Goal: Task Accomplishment & Management: Use online tool/utility

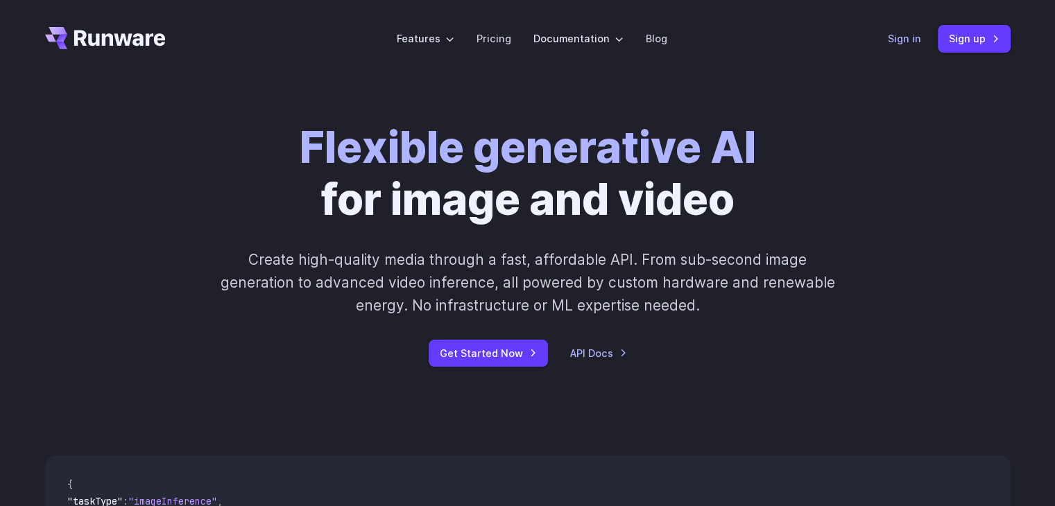
click at [920, 37] on link "Sign in" at bounding box center [904, 39] width 33 height 16
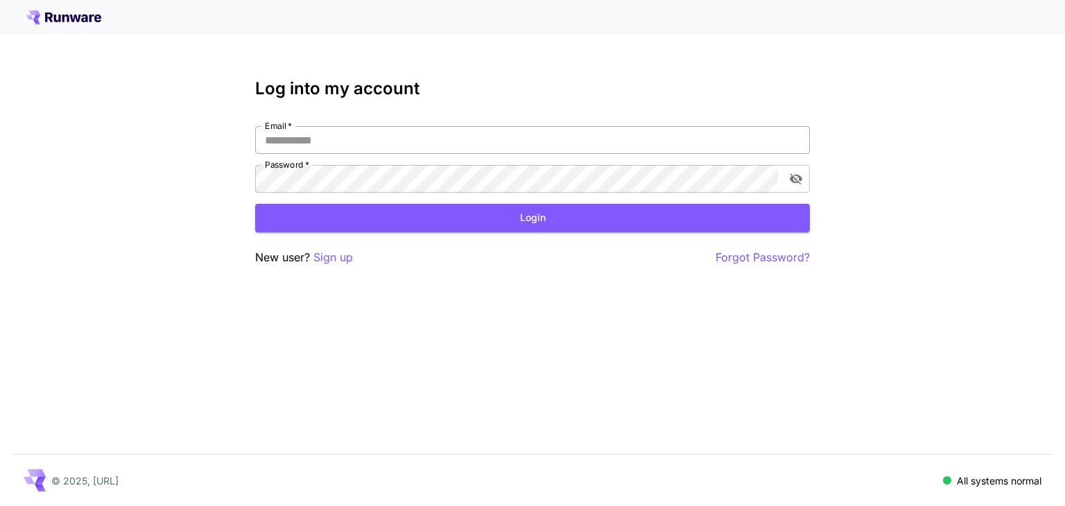
click at [397, 145] on input "Email   *" at bounding box center [532, 140] width 555 height 28
click at [332, 252] on p "Sign up" at bounding box center [333, 257] width 40 height 17
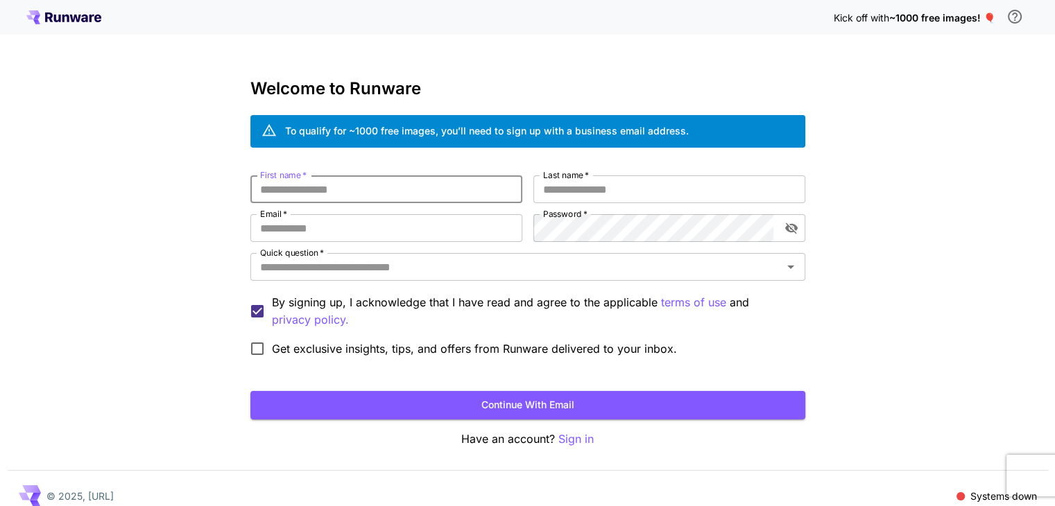
click at [366, 189] on input "First name   *" at bounding box center [386, 189] width 272 height 28
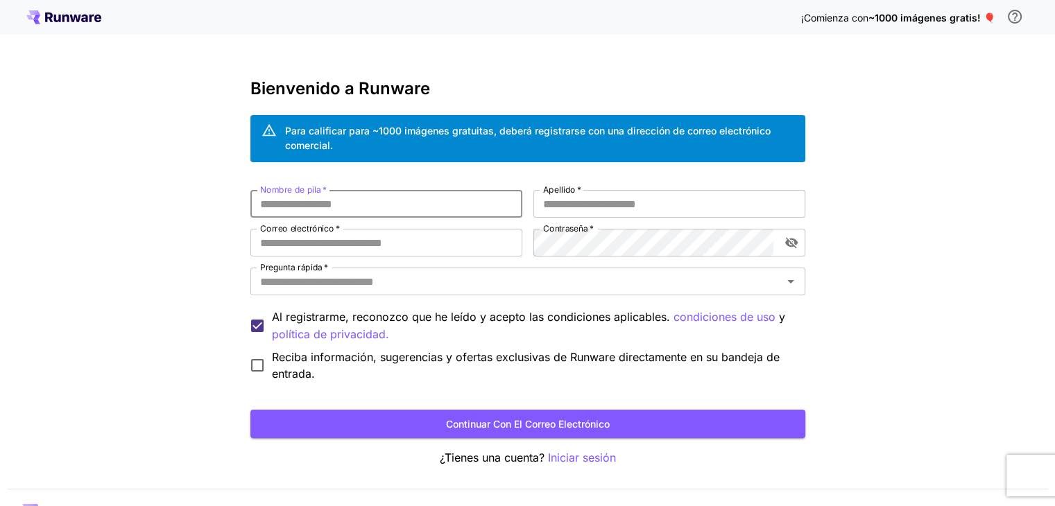
click at [363, 209] on input "Nombre de pila   *" at bounding box center [386, 204] width 272 height 28
type input "*"
type input "*********"
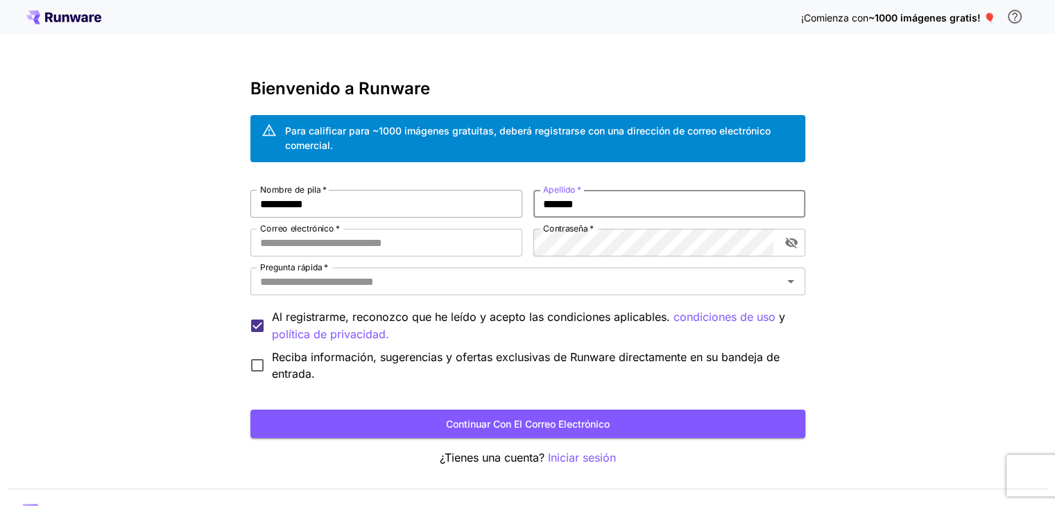
type input "*******"
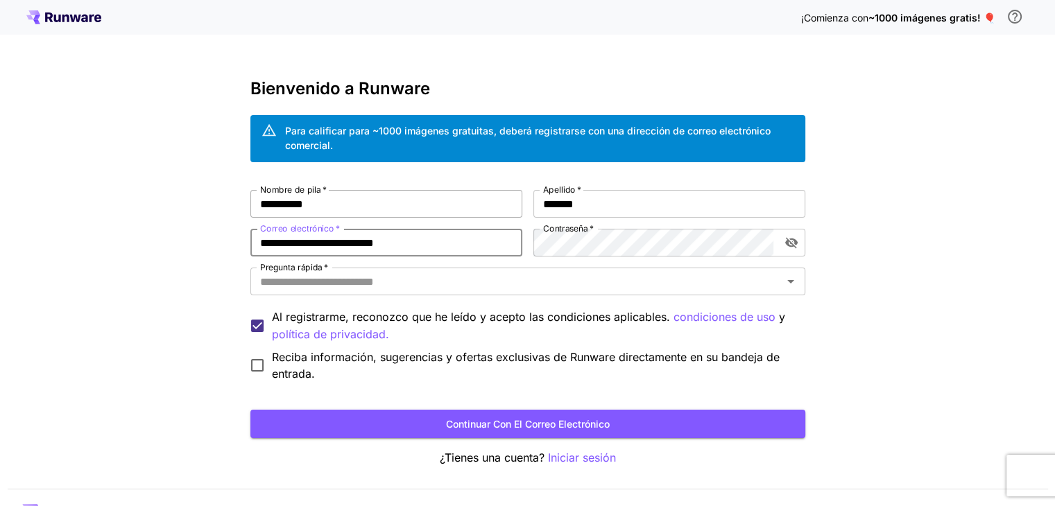
type input "**********"
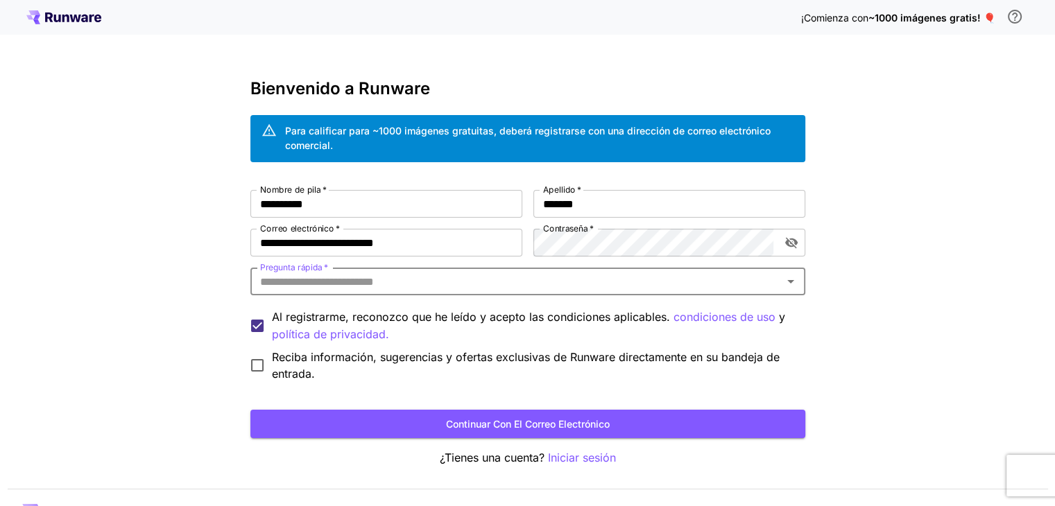
click at [356, 282] on input "Pregunta rápida   *" at bounding box center [516, 281] width 524 height 19
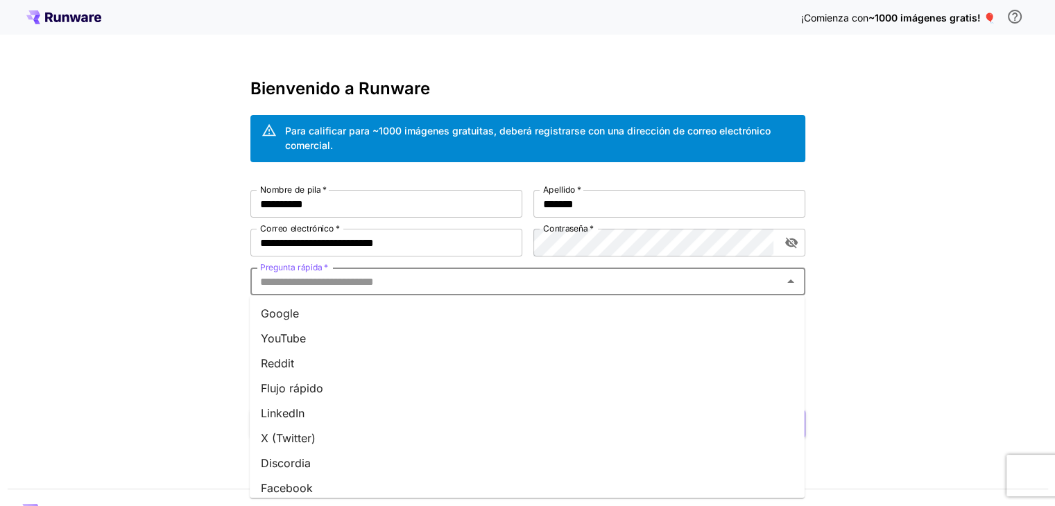
click at [323, 335] on li "YouTube" at bounding box center [527, 338] width 555 height 25
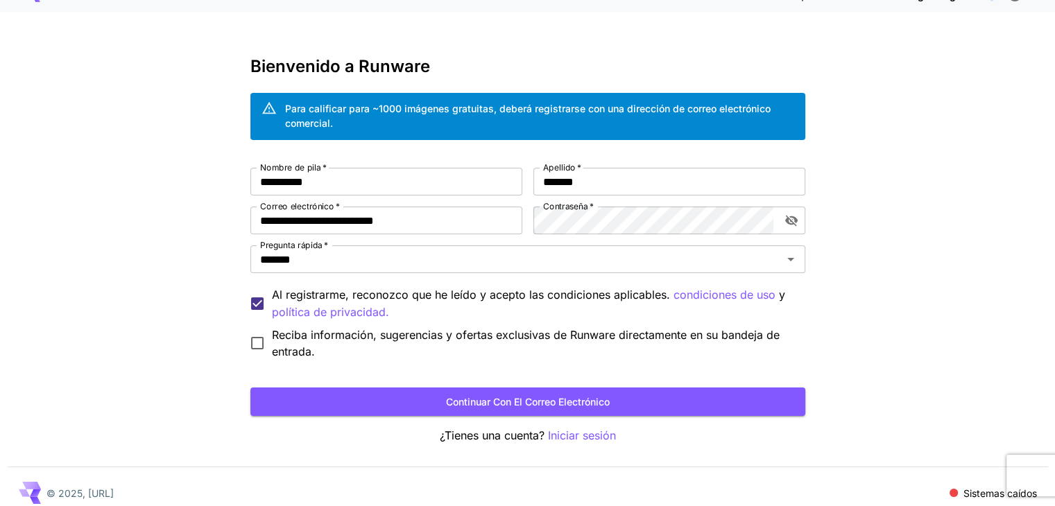
scroll to position [34, 0]
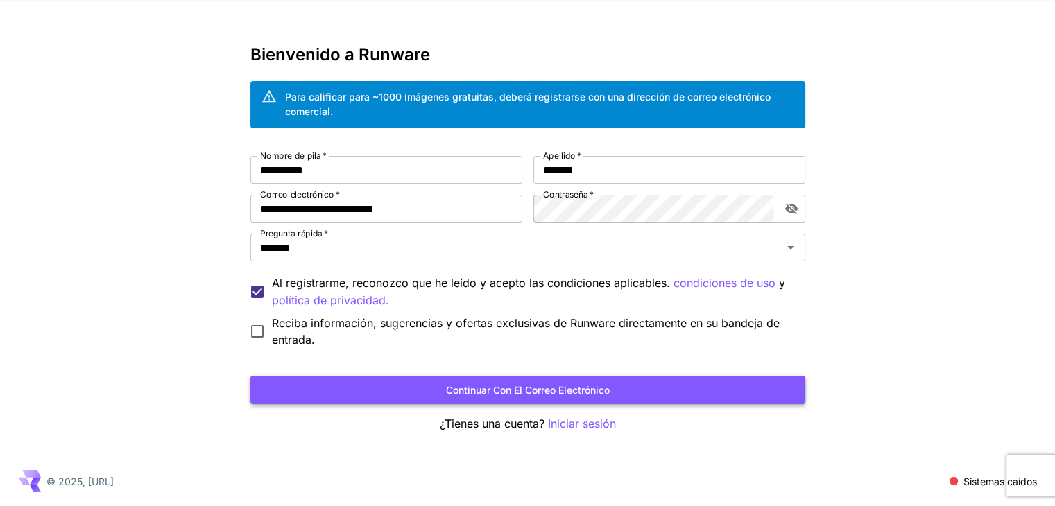
click at [524, 391] on font "Continuar con el correo electrónico" at bounding box center [528, 390] width 164 height 12
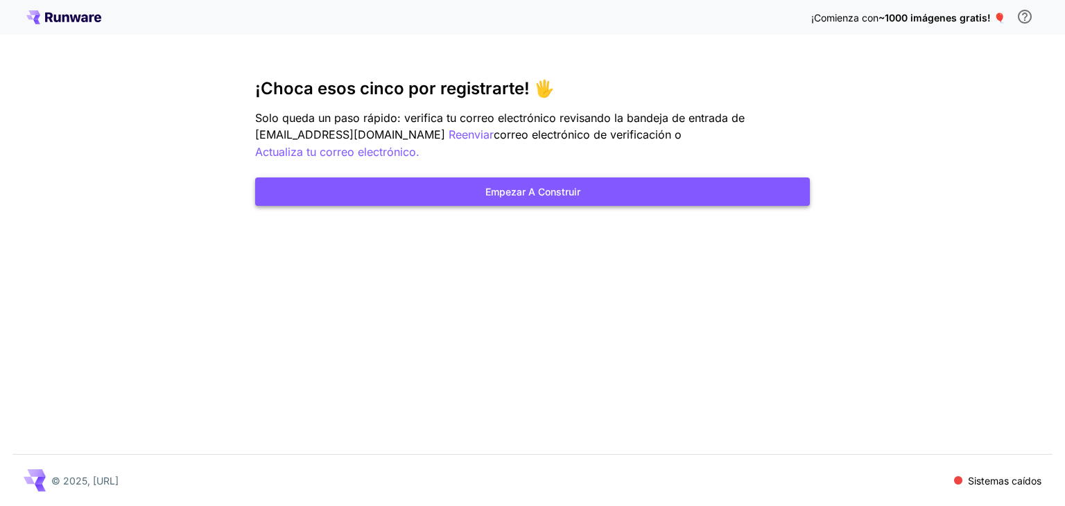
click at [571, 195] on font "Empezar a construir" at bounding box center [532, 192] width 95 height 12
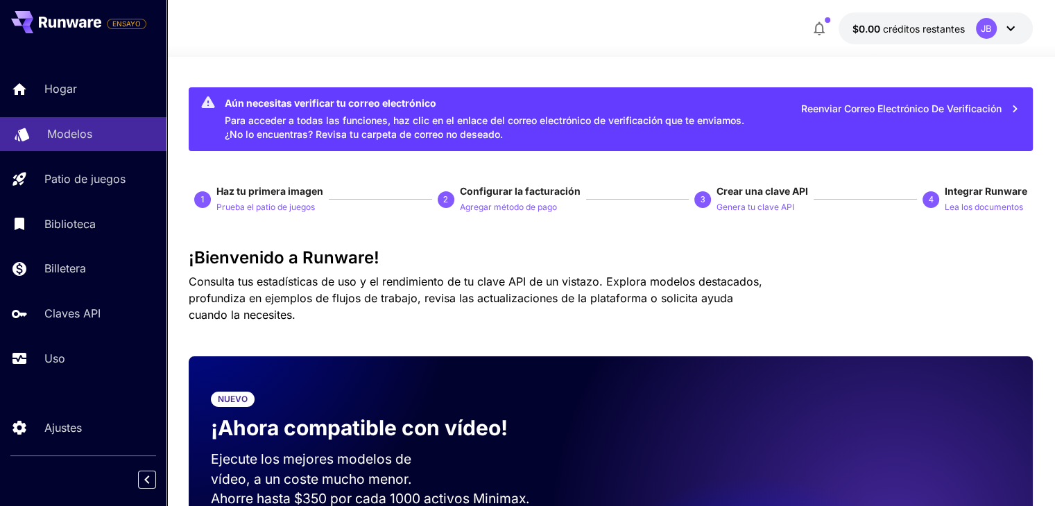
click at [87, 142] on p "Modelos" at bounding box center [69, 134] width 45 height 17
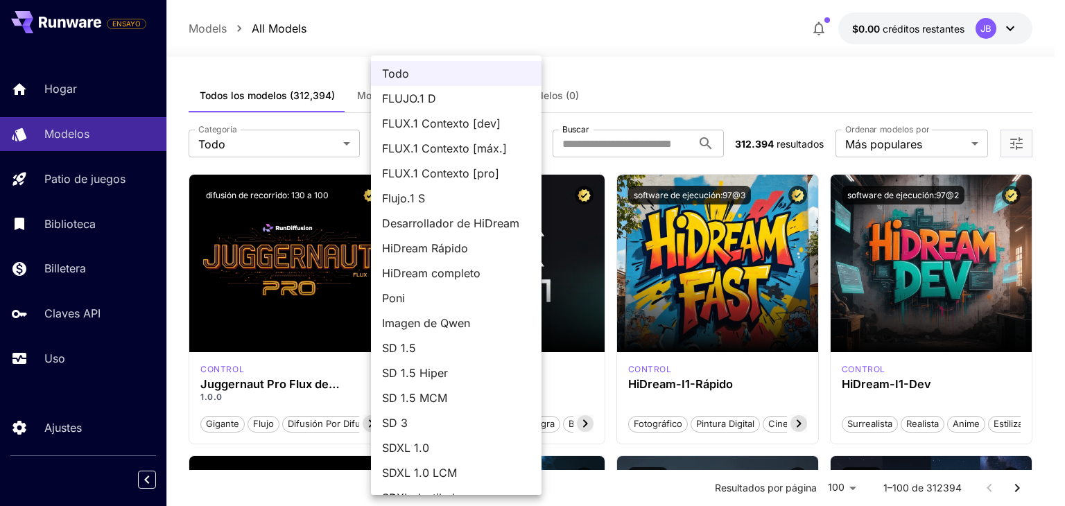
click at [297, 146] on div at bounding box center [532, 253] width 1065 height 506
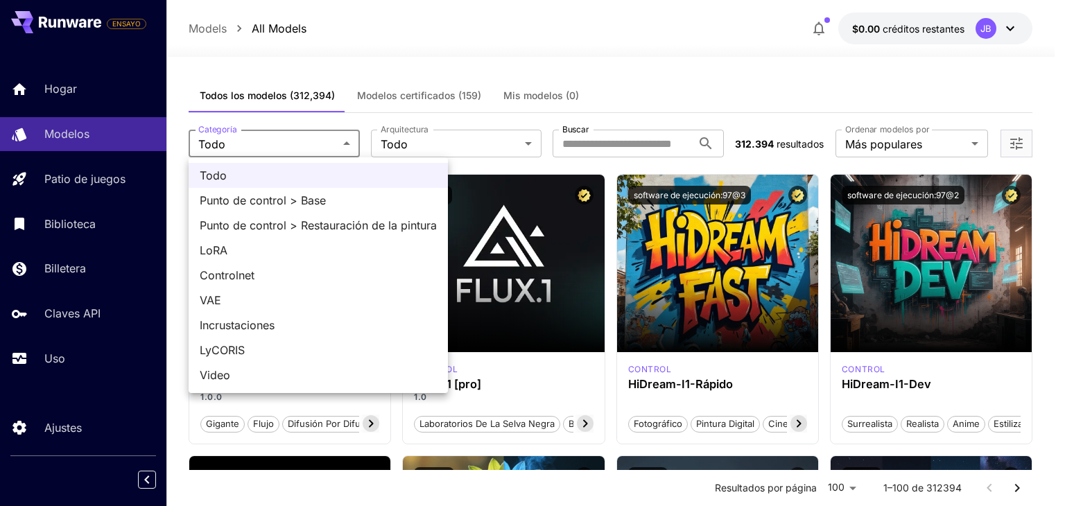
click at [971, 28] on div at bounding box center [532, 253] width 1065 height 506
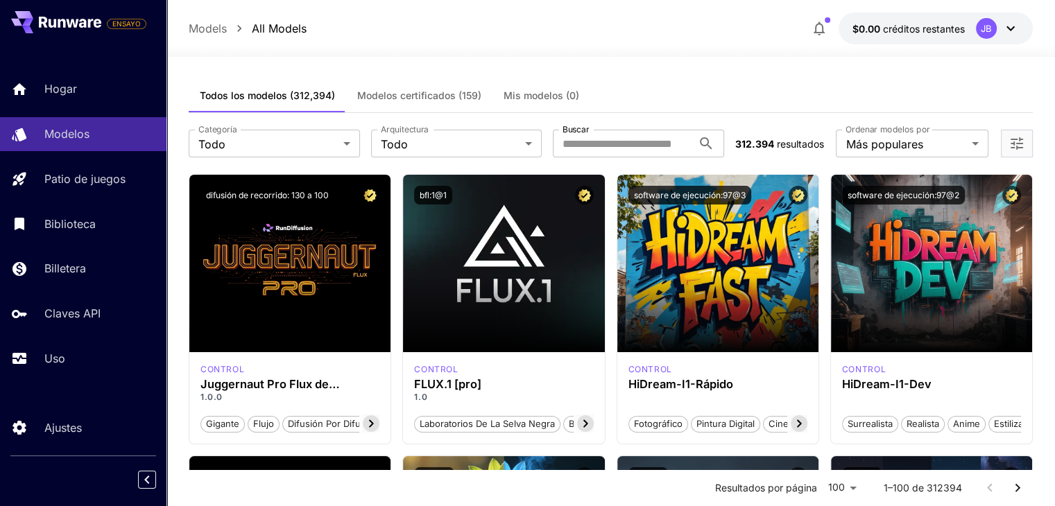
click at [1010, 26] on icon at bounding box center [1010, 28] width 17 height 17
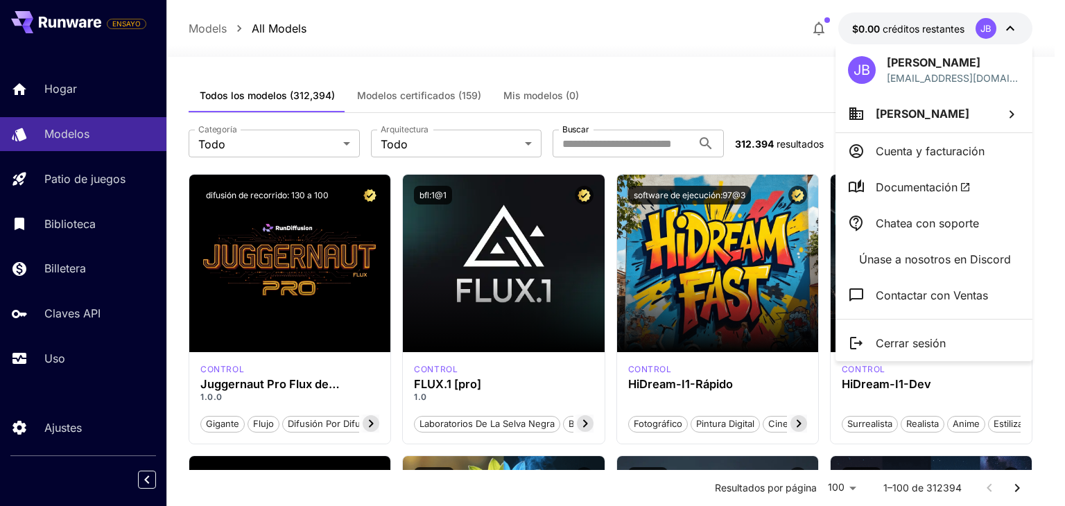
click at [663, 71] on div at bounding box center [532, 253] width 1065 height 506
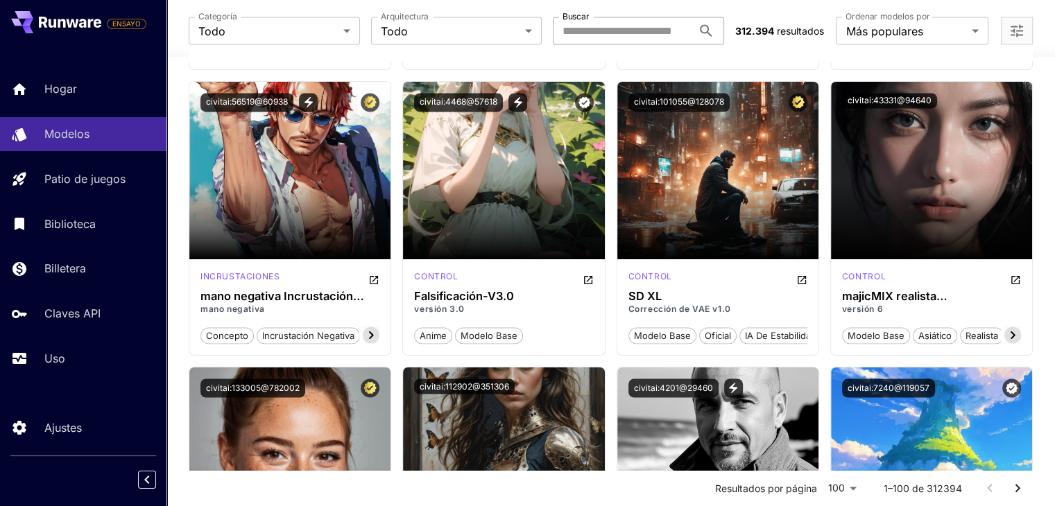
scroll to position [2080, 0]
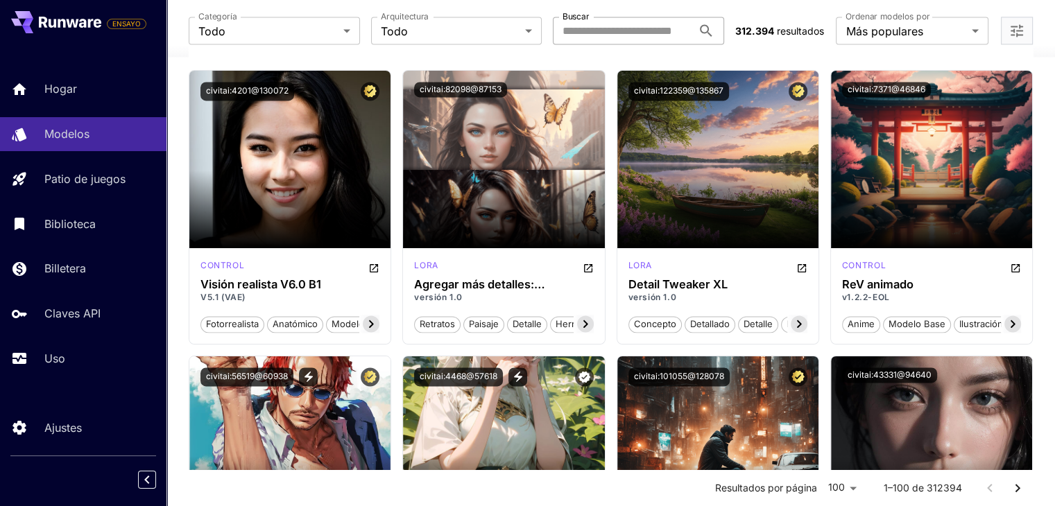
click at [667, 24] on input "Buscar" at bounding box center [622, 31] width 139 height 28
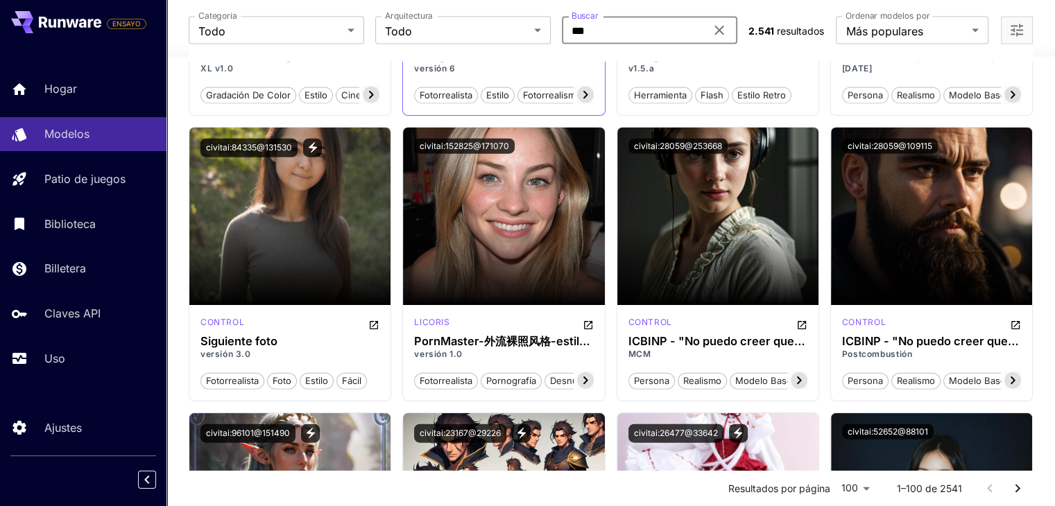
scroll to position [3259, 0]
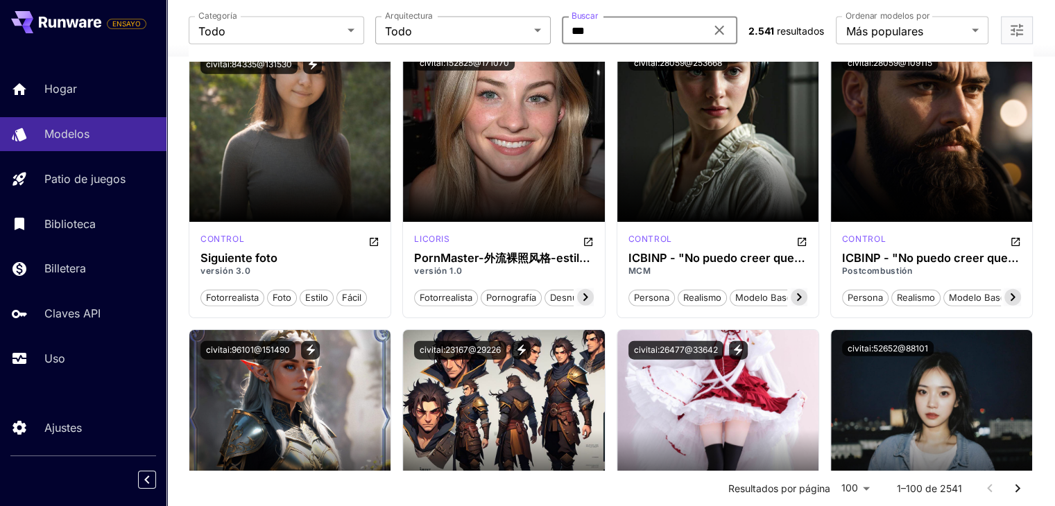
drag, startPoint x: 612, startPoint y: 31, endPoint x: 484, endPoint y: 20, distance: 128.8
click at [484, 26] on div "Categoría Todo *** Categoría Arquitectura Todo *** Arquitectura Buscar *** Busc…" at bounding box center [463, 31] width 548 height 28
type input "*****"
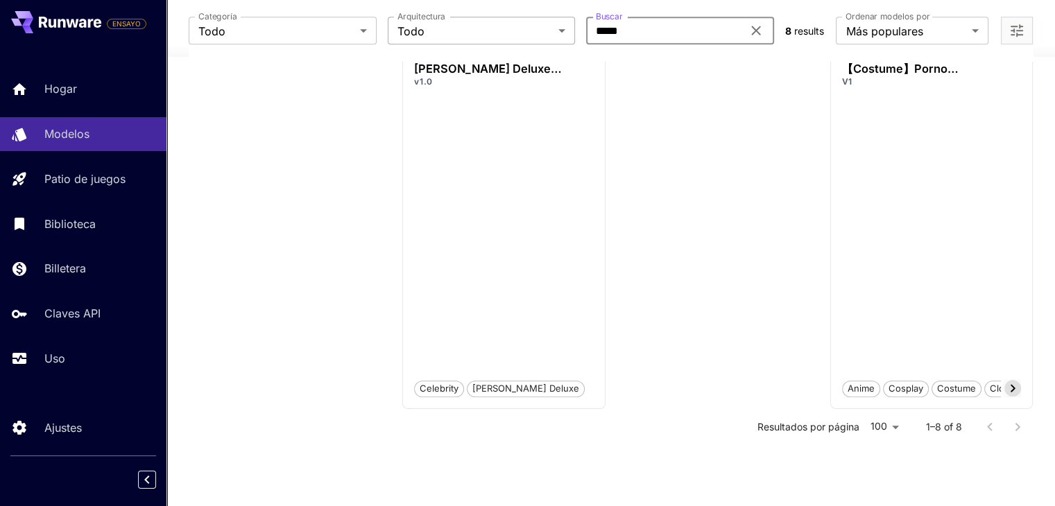
scroll to position [324, 0]
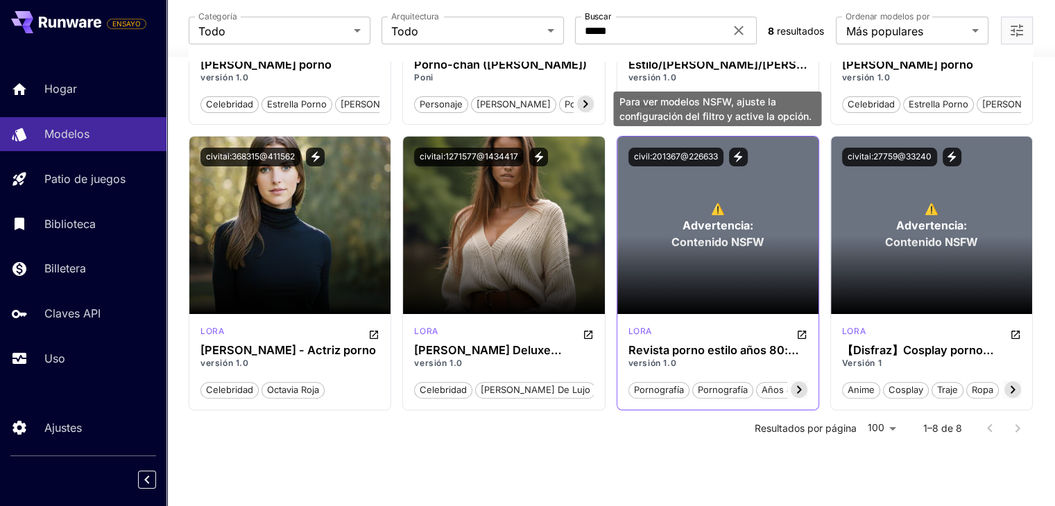
click at [698, 203] on p "⚠️ Advertencia: Contenido NSFW" at bounding box center [717, 225] width 93 height 50
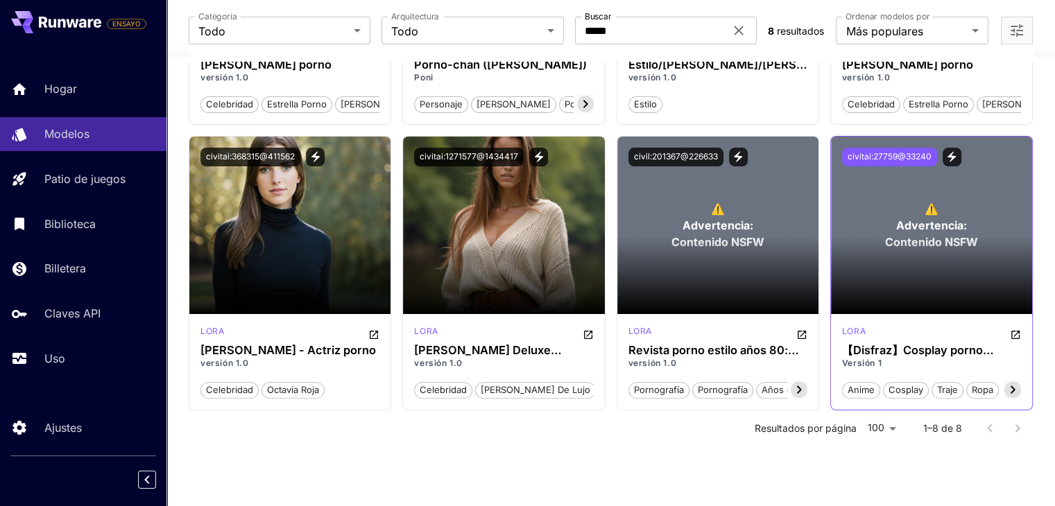
click at [886, 155] on font "civitai:27759@33240" at bounding box center [889, 156] width 84 height 10
click at [899, 202] on p "⚠️ Advertencia: Contenido NSFW" at bounding box center [931, 225] width 93 height 50
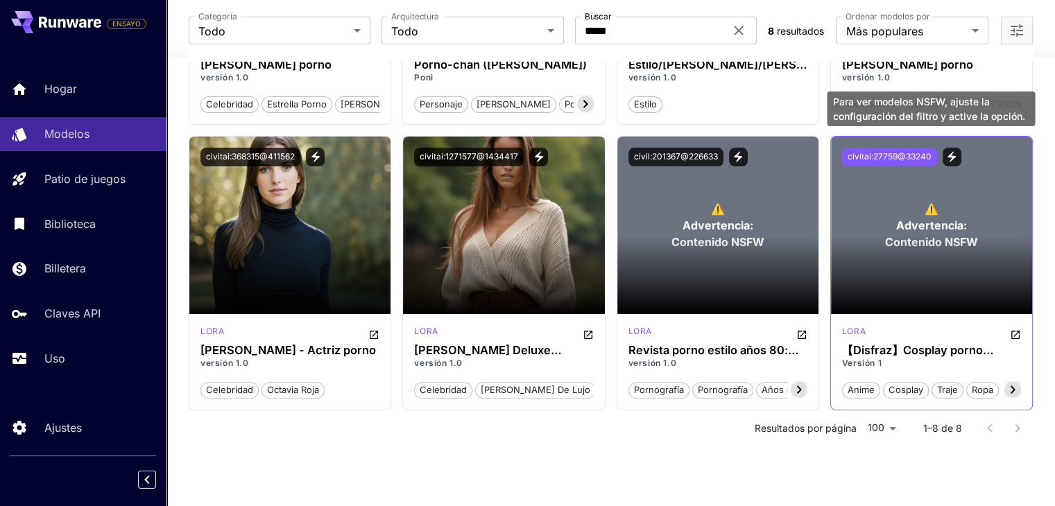
click at [914, 235] on font "Contenido NSFW" at bounding box center [931, 242] width 93 height 14
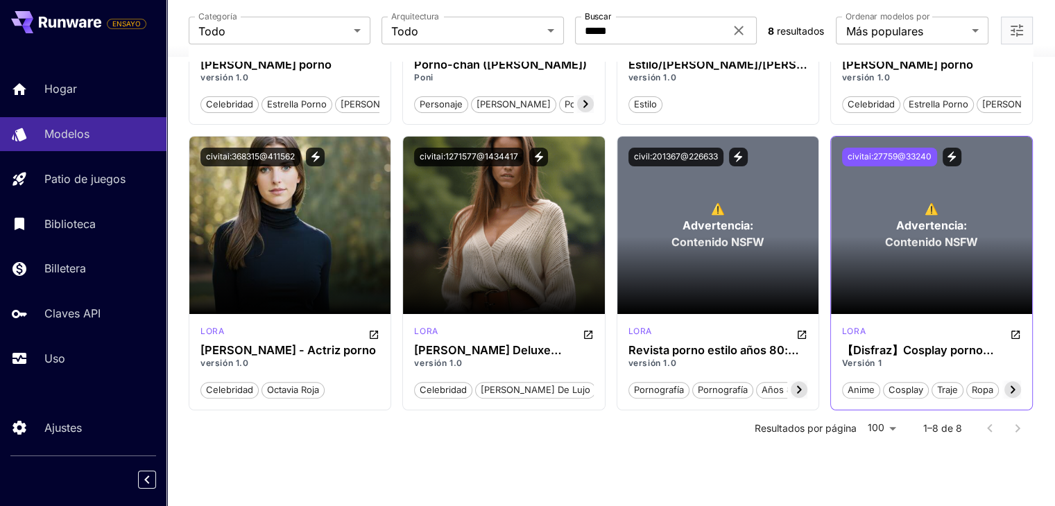
click at [870, 386] on font "anime" at bounding box center [860, 389] width 27 height 11
click at [914, 284] on section at bounding box center [931, 275] width 201 height 78
click at [888, 352] on font "【Disfraz】Cosplay porno ([PERSON_NAME]) 珀儿诺 ポルノ Cosplay" at bounding box center [930, 363] width 176 height 40
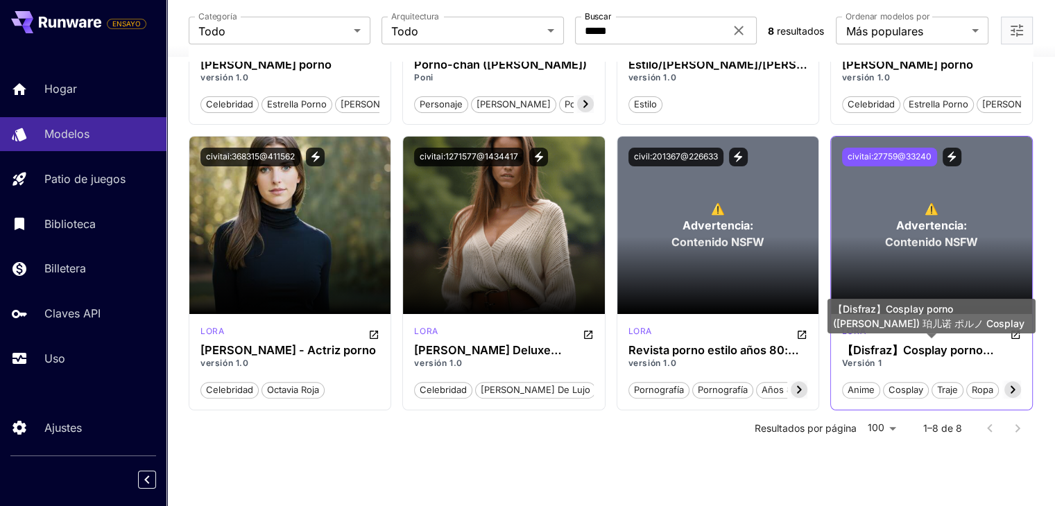
click at [926, 350] on font "【Disfraz】Cosplay porno ([PERSON_NAME]) 珀儿诺 ポルノ Cosplay" at bounding box center [930, 363] width 176 height 40
drag, startPoint x: 926, startPoint y: 350, endPoint x: 982, endPoint y: 324, distance: 61.4
click at [938, 341] on body "**********" at bounding box center [527, 82] width 1055 height 812
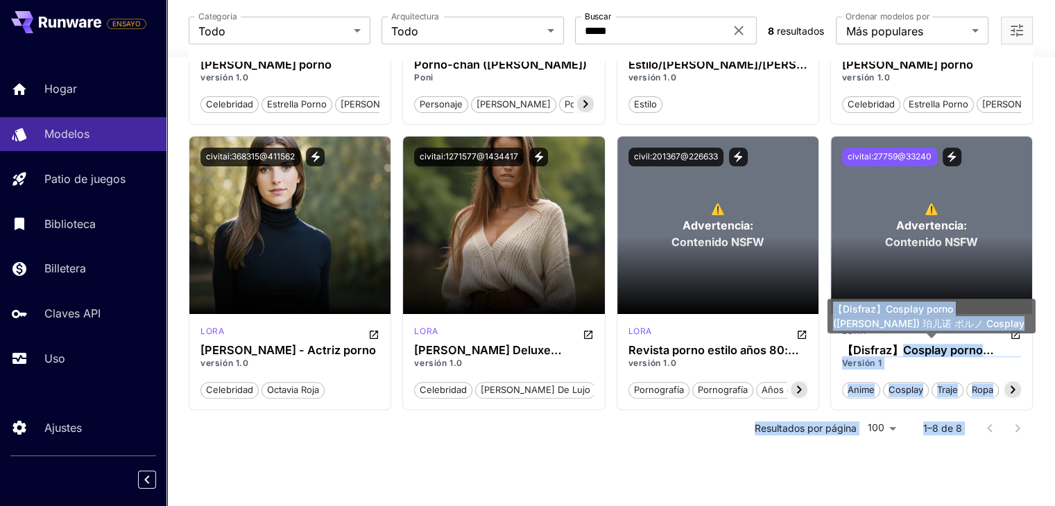
click at [1020, 331] on div "【Disfraz】Cosplay porno ([PERSON_NAME]) 珀儿诺 ポルノ Cosplay" at bounding box center [931, 316] width 208 height 35
click at [1015, 331] on div "【Disfraz】Cosplay porno ([PERSON_NAME]) 珀儿诺 ポルノ Cosplay" at bounding box center [931, 316] width 208 height 35
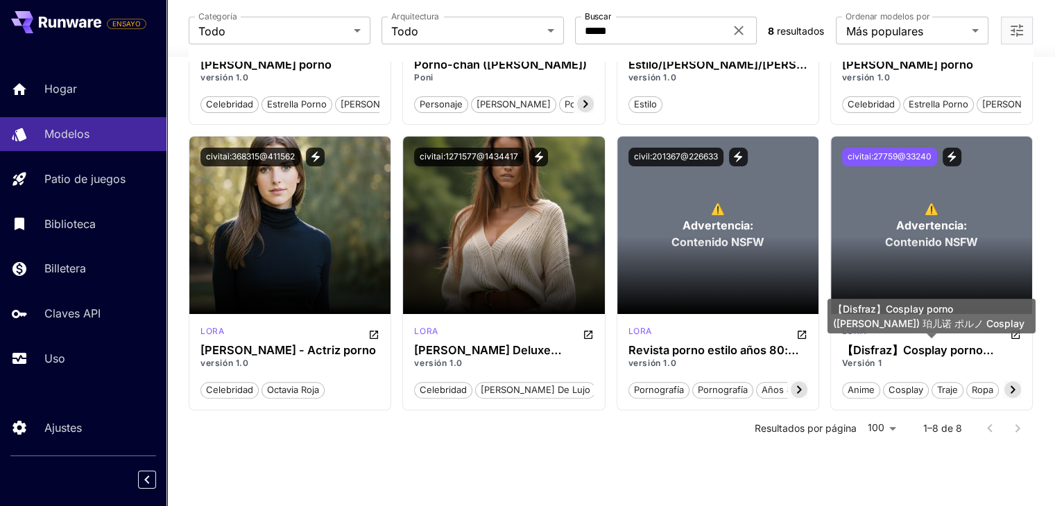
click at [1014, 334] on div "【Disfraz】Cosplay porno ([PERSON_NAME]) 珀儿诺 ポルノ Cosplay" at bounding box center [931, 321] width 208 height 44
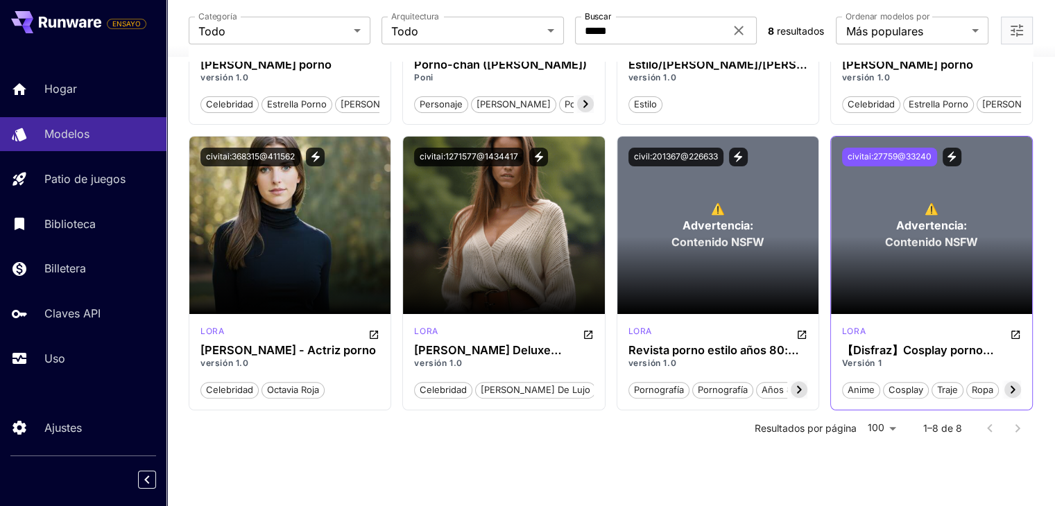
click at [940, 238] on section at bounding box center [931, 275] width 201 height 78
click at [938, 237] on section at bounding box center [931, 275] width 201 height 78
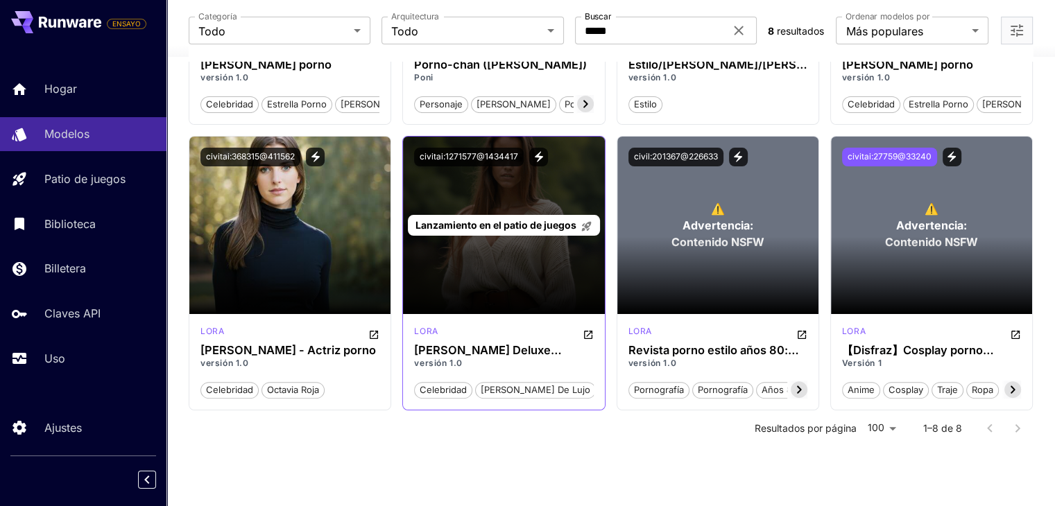
click at [501, 196] on div "Lanzamiento en el patio de juegos" at bounding box center [503, 226] width 201 height 178
click at [483, 219] on font "Lanzamiento en el patio de juegos" at bounding box center [495, 225] width 161 height 12
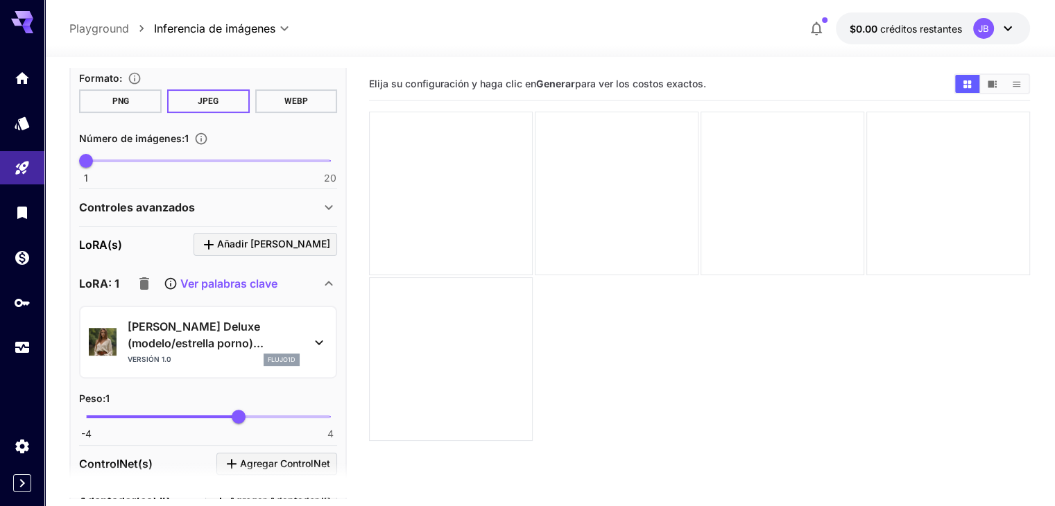
scroll to position [277, 0]
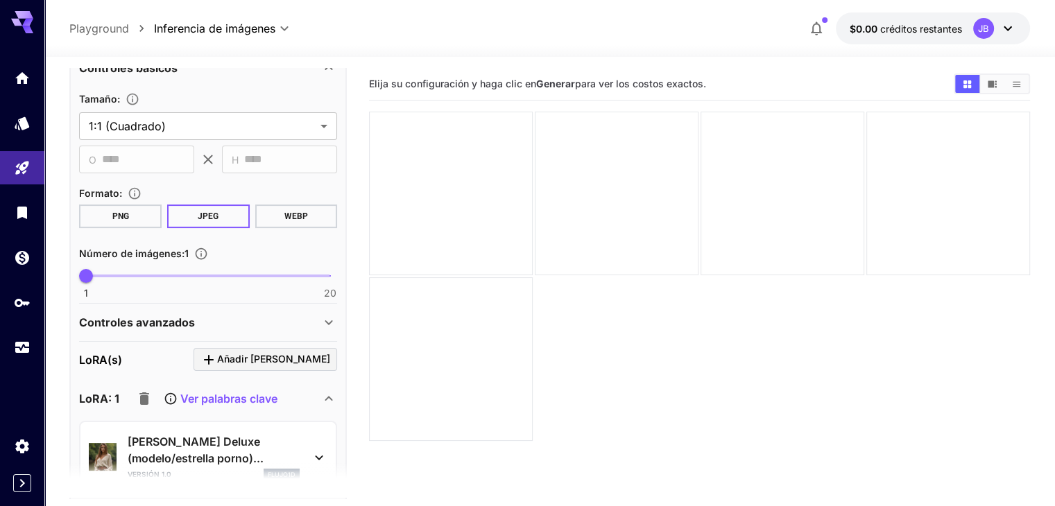
click at [141, 219] on button "PNG" at bounding box center [120, 217] width 83 height 24
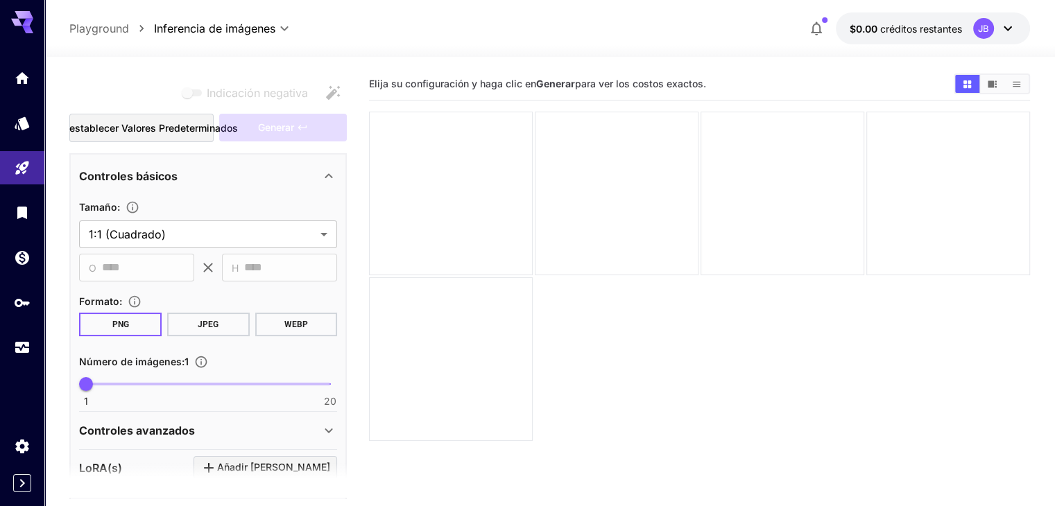
scroll to position [0, 0]
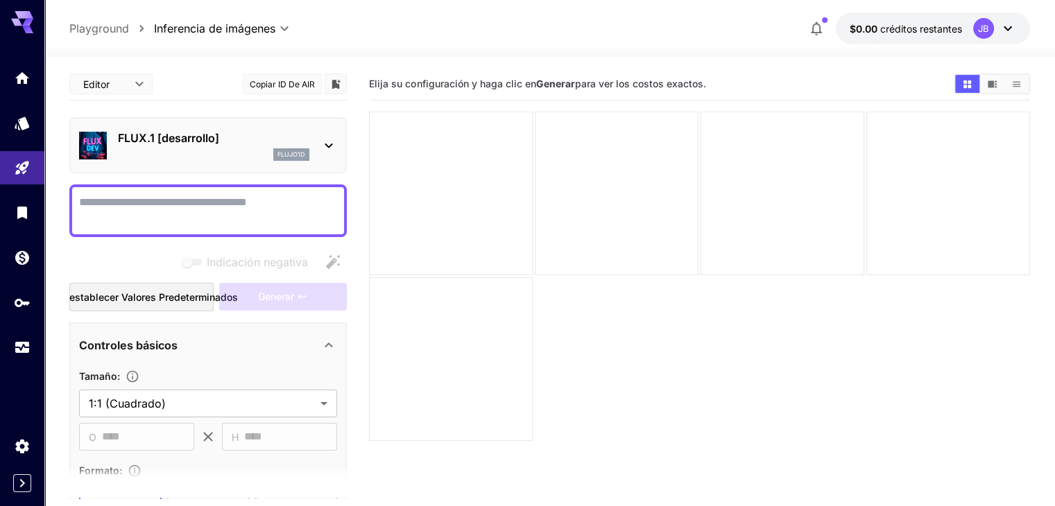
click at [211, 204] on textarea "Indicación negativa" at bounding box center [208, 210] width 258 height 33
click at [331, 146] on icon at bounding box center [329, 146] width 8 height 5
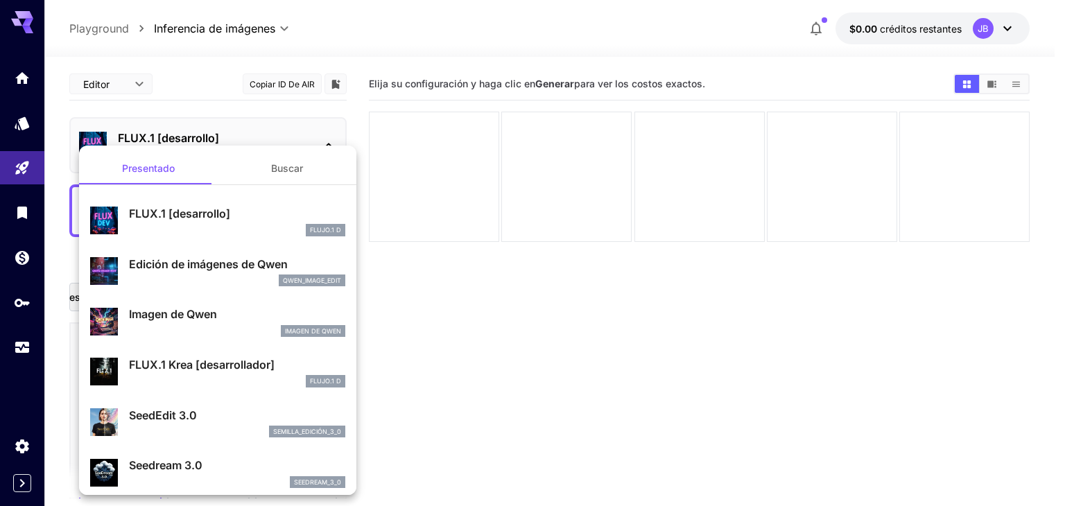
click at [465, 319] on div at bounding box center [532, 253] width 1065 height 506
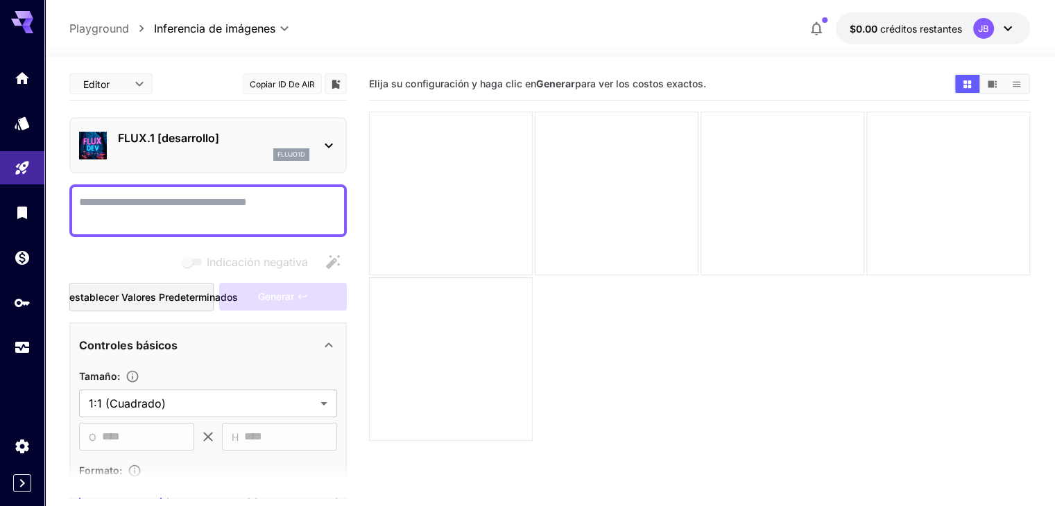
click at [247, 205] on textarea "Indicación negativa" at bounding box center [208, 210] width 258 height 33
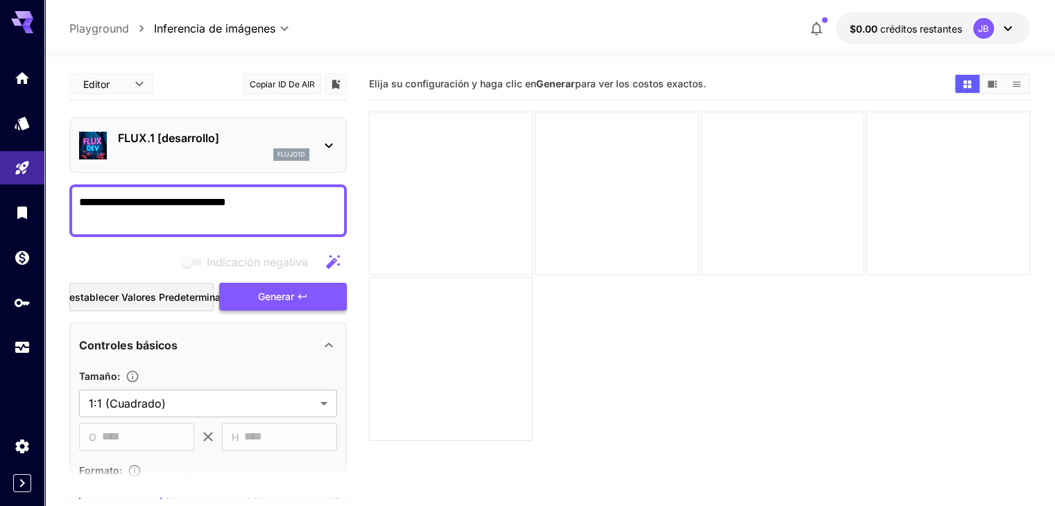
type textarea "**********"
click at [300, 295] on icon "button" at bounding box center [302, 296] width 8 height 5
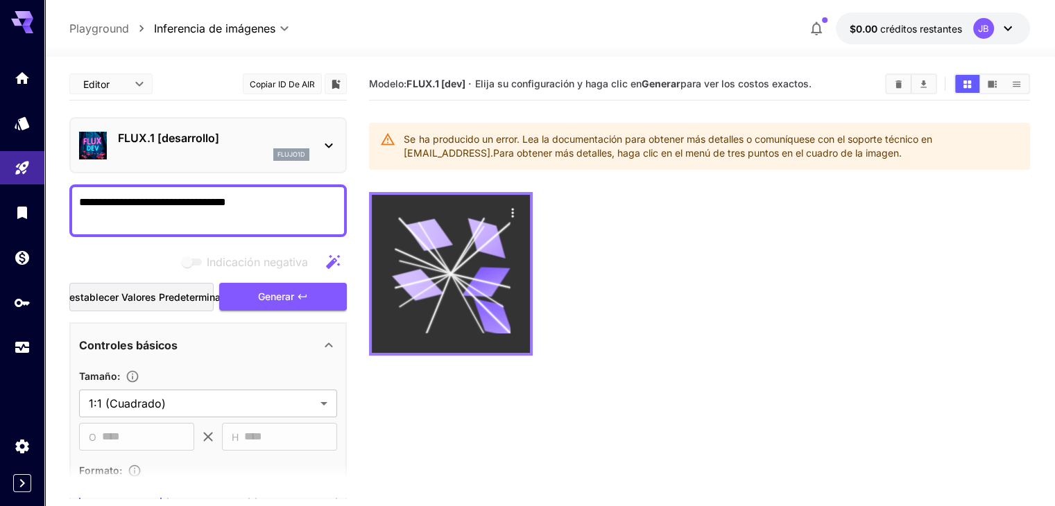
click at [470, 241] on icon at bounding box center [487, 238] width 48 height 40
click at [511, 211] on icon "Comportamiento" at bounding box center [512, 212] width 2 height 9
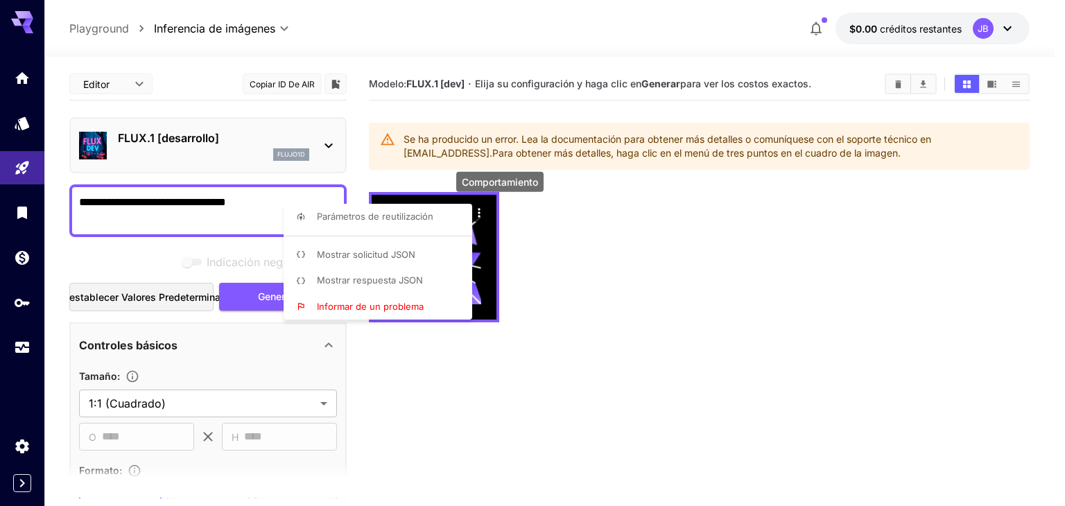
click at [607, 300] on div at bounding box center [532, 253] width 1065 height 506
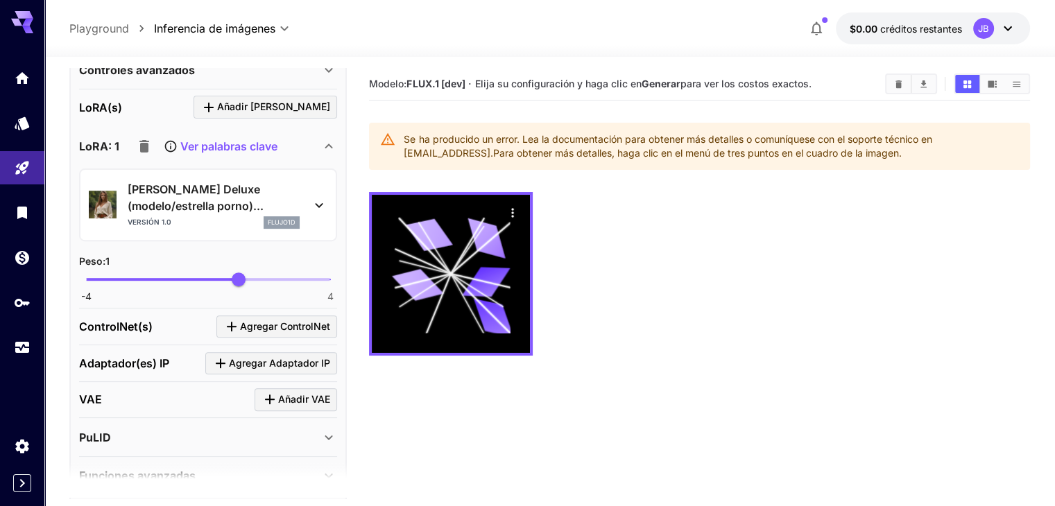
scroll to position [456, 0]
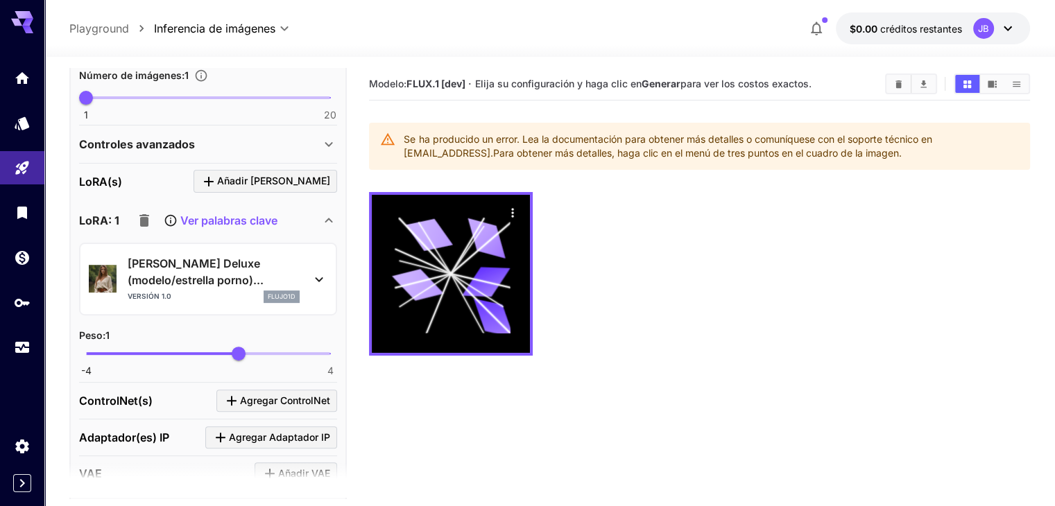
click at [219, 264] on font "[PERSON_NAME] Deluxe (modelo/estrella porno)..." at bounding box center [196, 272] width 136 height 31
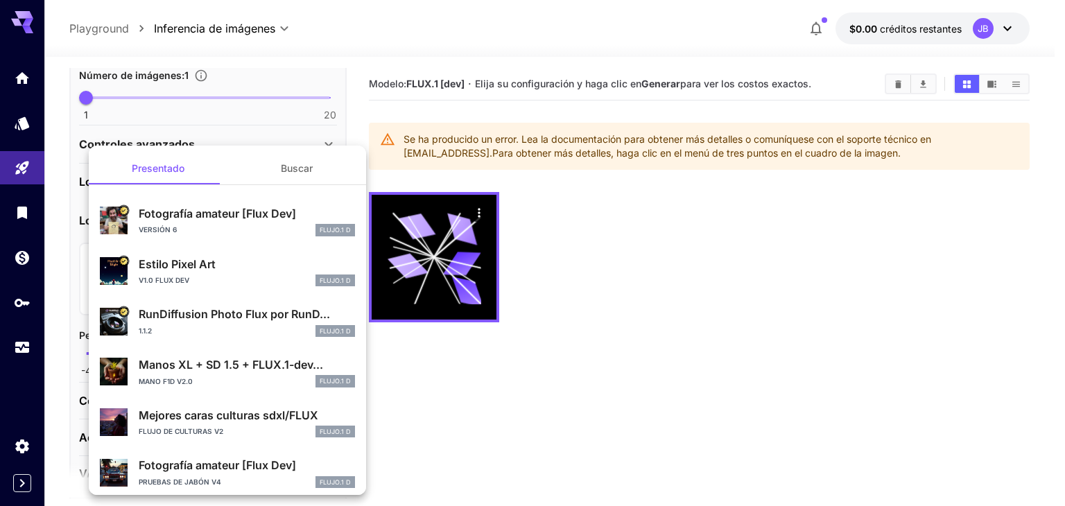
click at [524, 482] on div at bounding box center [532, 253] width 1065 height 506
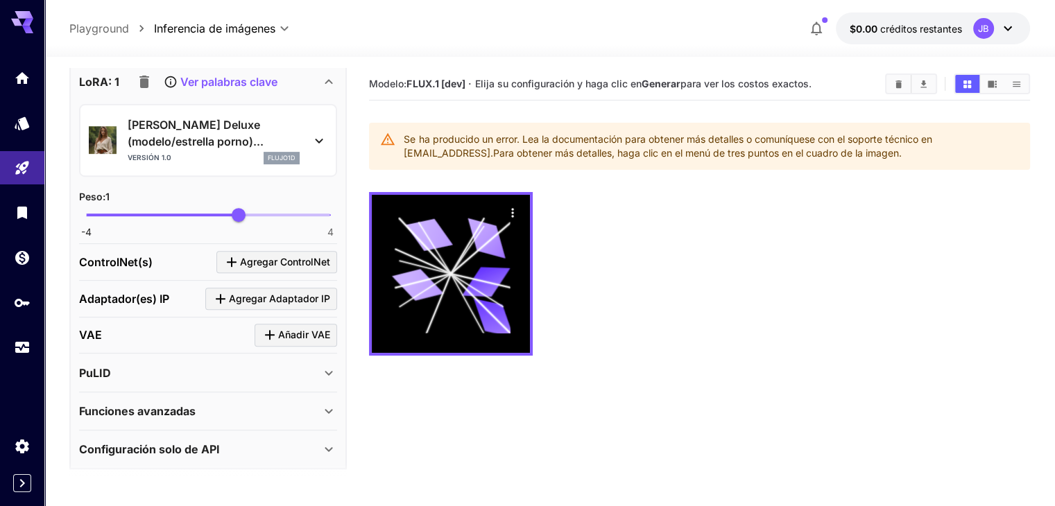
scroll to position [110, 0]
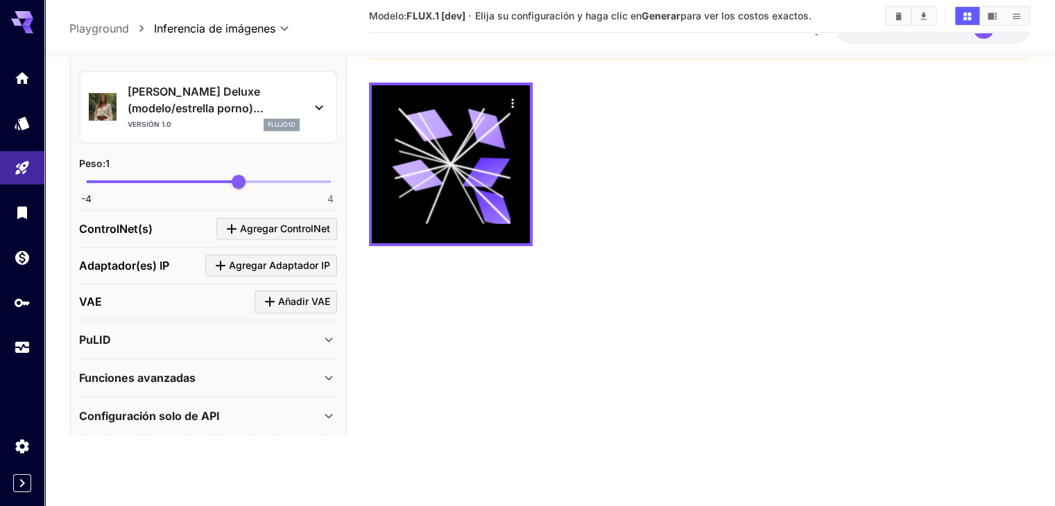
click at [221, 400] on div "Configuración solo de API" at bounding box center [208, 415] width 258 height 33
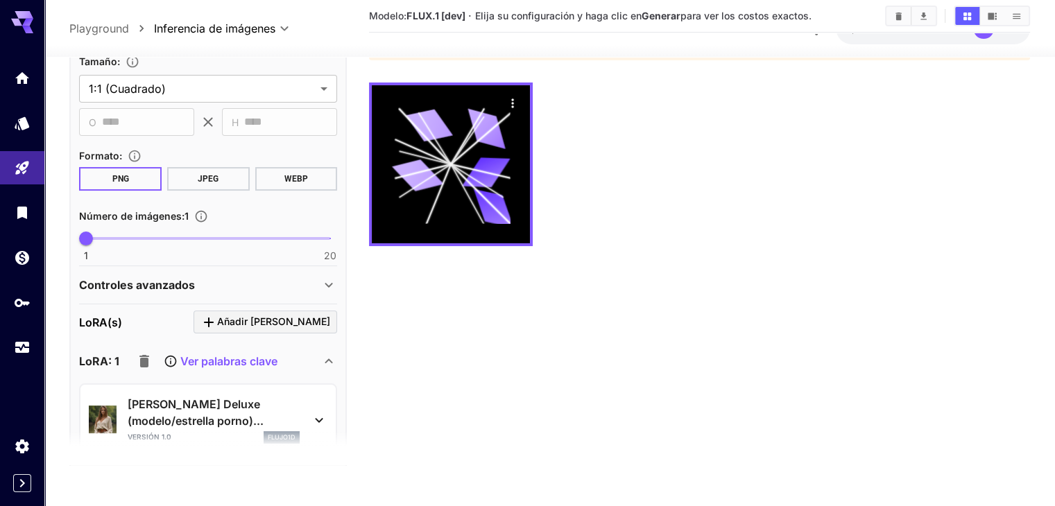
scroll to position [137, 0]
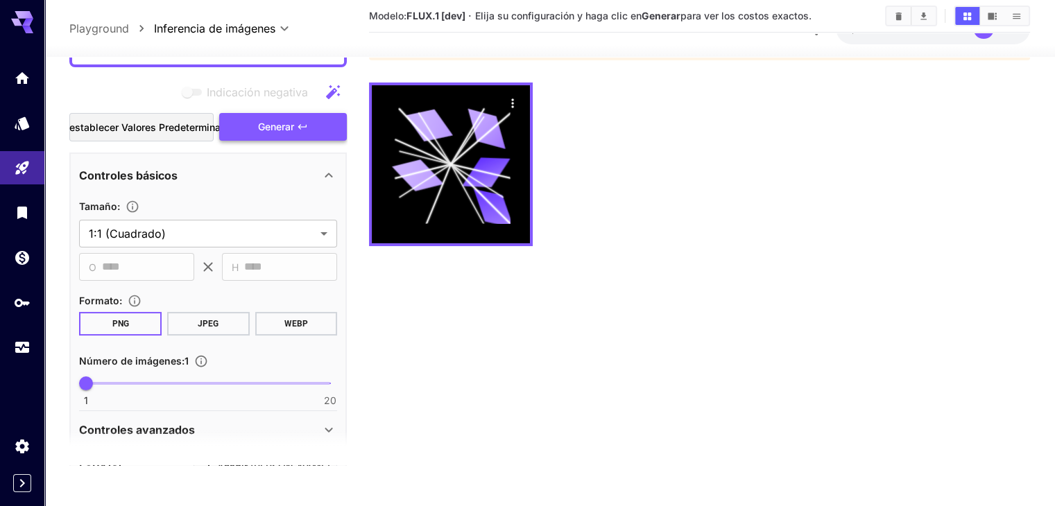
click at [288, 121] on font "Generar" at bounding box center [276, 126] width 36 height 12
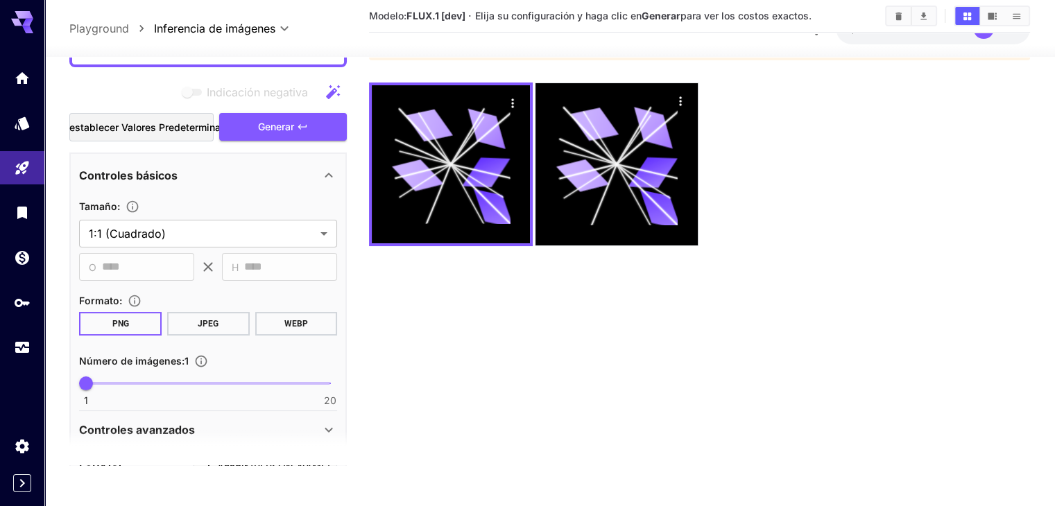
click at [184, 325] on button "JPEG" at bounding box center [208, 323] width 83 height 24
click at [294, 123] on font "Generar" at bounding box center [276, 126] width 36 height 12
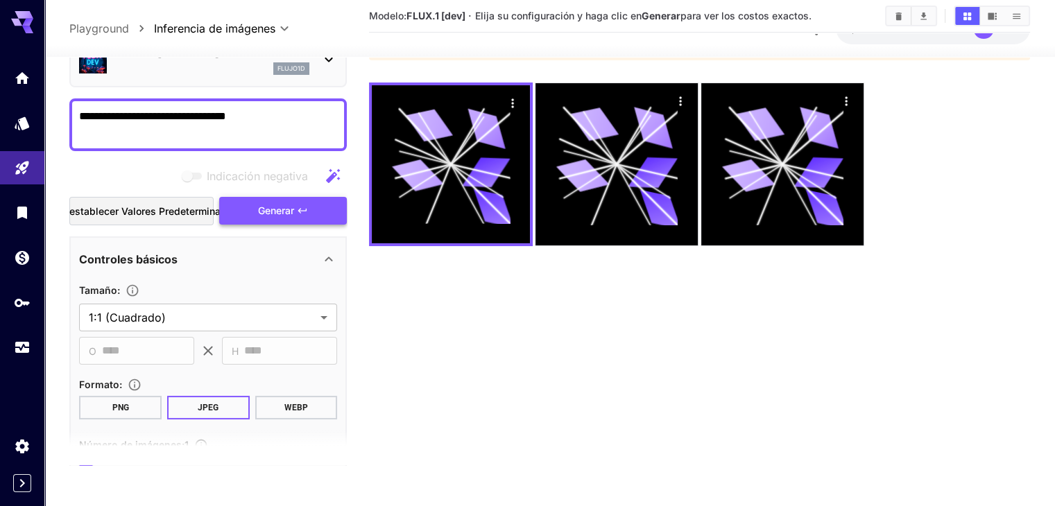
scroll to position [0, 0]
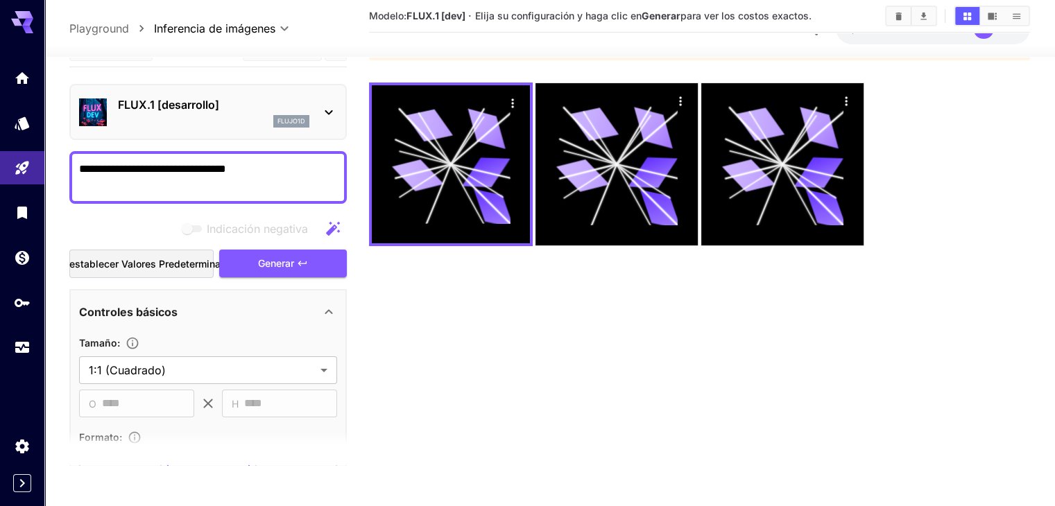
drag, startPoint x: 270, startPoint y: 170, endPoint x: 0, endPoint y: 142, distance: 271.9
click at [0, 142] on div "**********" at bounding box center [527, 198] width 1055 height 616
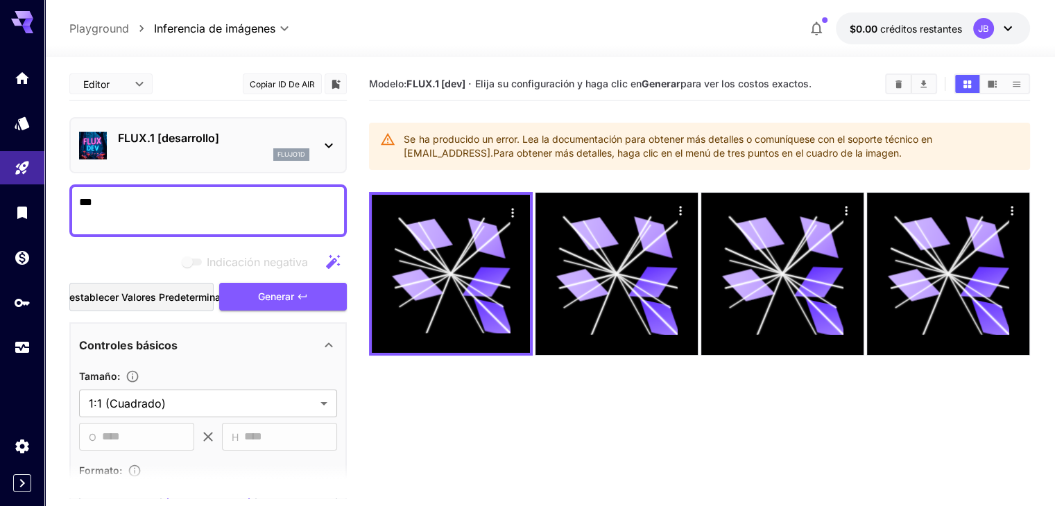
type textarea "***"
click at [320, 145] on div "FLUX.1 [desarrollo] flujo1d" at bounding box center [208, 145] width 258 height 42
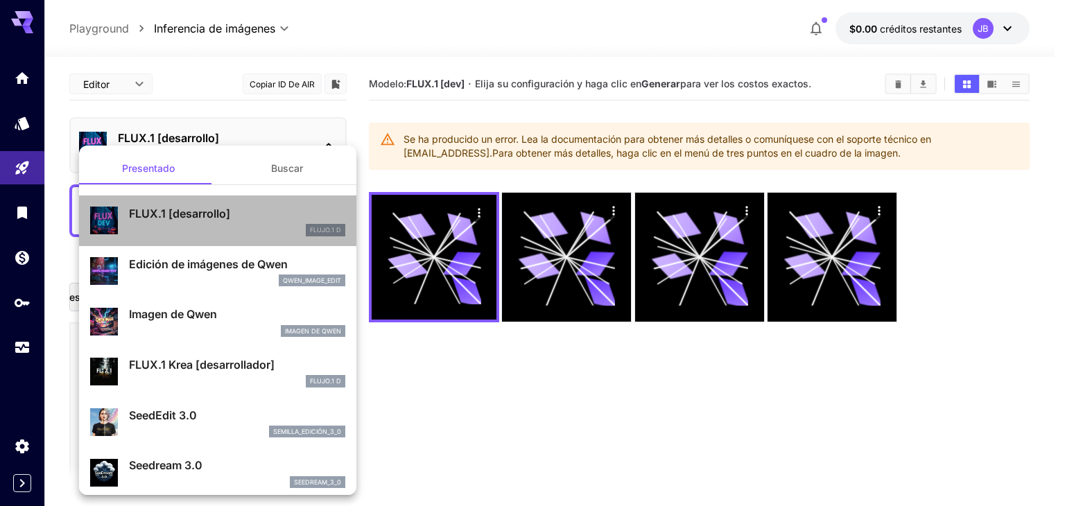
click at [248, 212] on p "FLUX.1 [desarrollo]" at bounding box center [237, 213] width 216 height 17
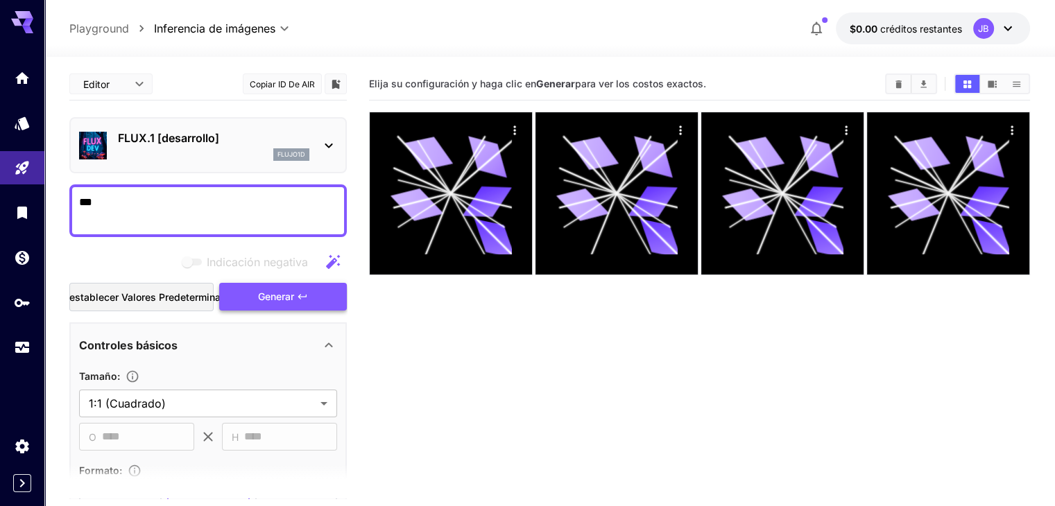
click at [303, 297] on icon "button" at bounding box center [302, 296] width 11 height 11
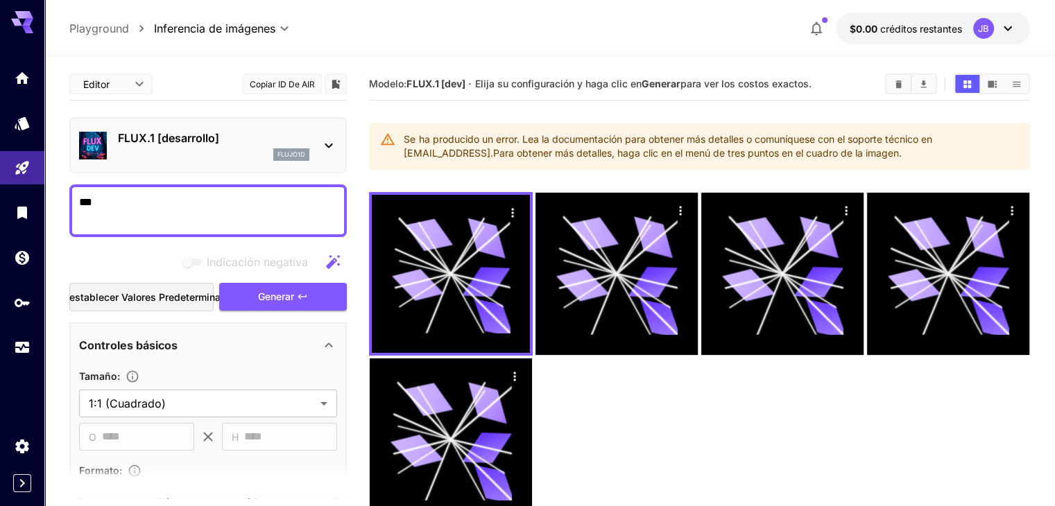
click at [313, 144] on div "FLUX.1 [desarrollo] flujo1d" at bounding box center [208, 145] width 258 height 42
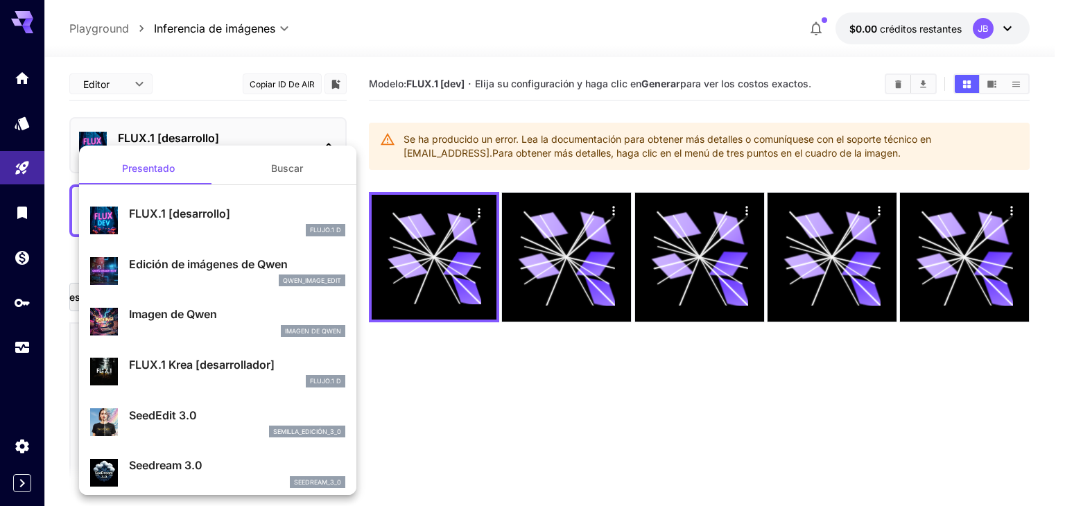
click at [184, 365] on font "FLUX.1 Krea [desarrollador]" at bounding box center [202, 365] width 146 height 14
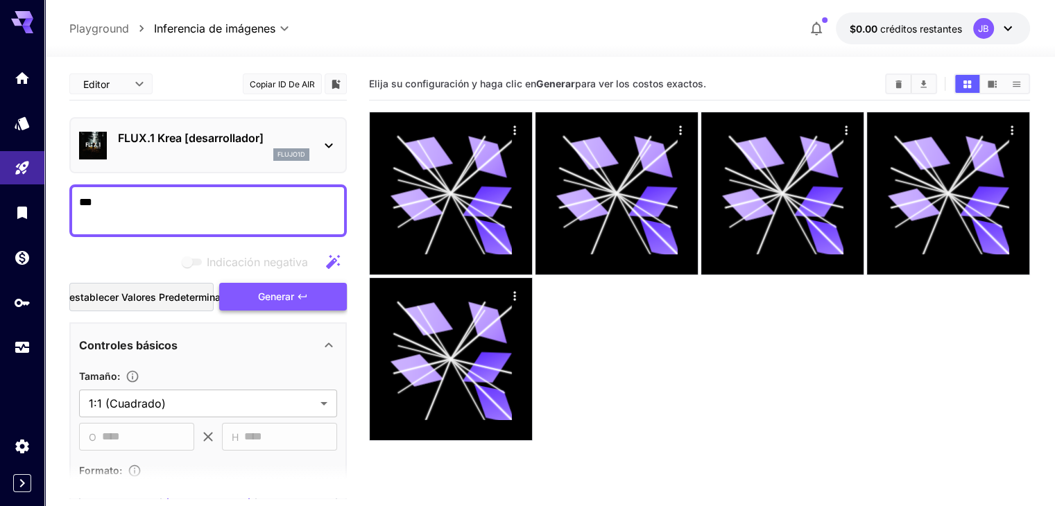
click at [293, 293] on font "Generar" at bounding box center [276, 297] width 36 height 12
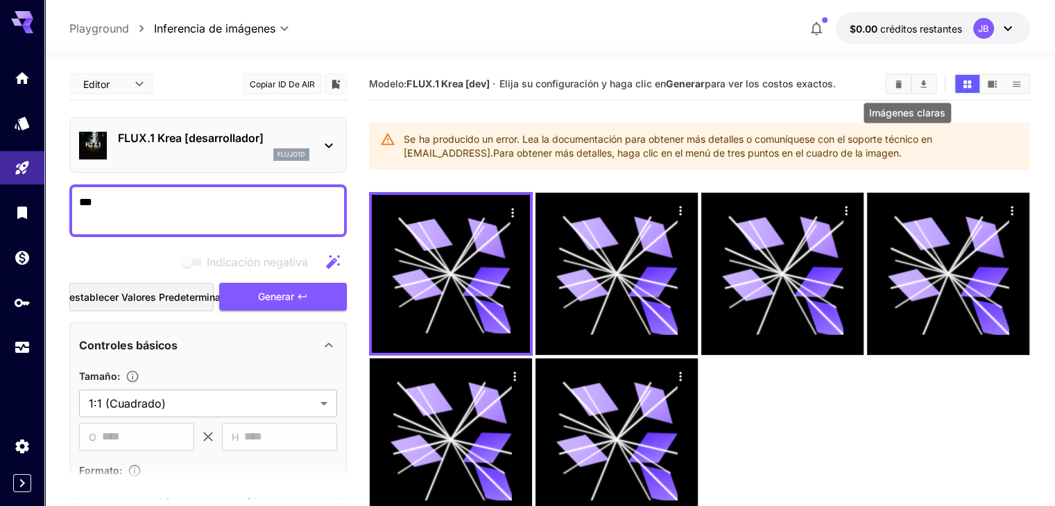
click at [904, 84] on icon "Imágenes claras" at bounding box center [898, 84] width 10 height 10
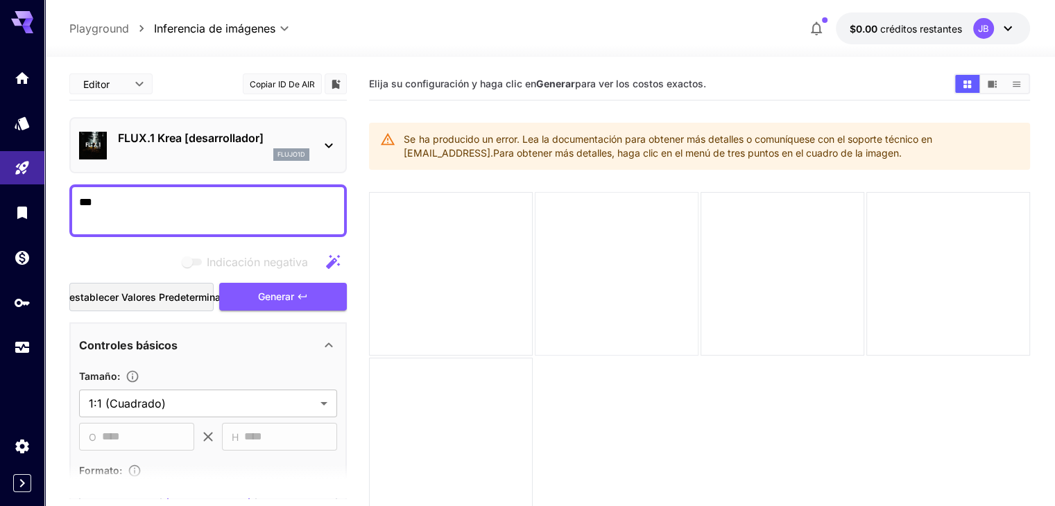
click at [580, 273] on div at bounding box center [617, 274] width 164 height 164
click at [243, 294] on button "Generar" at bounding box center [283, 297] width 128 height 28
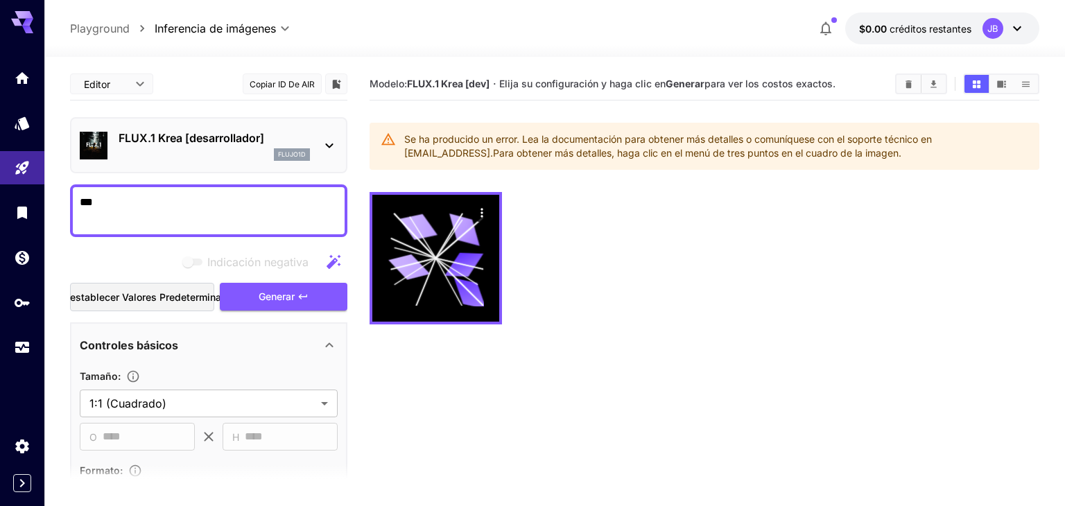
click at [141, 81] on body "**********" at bounding box center [532, 308] width 1065 height 616
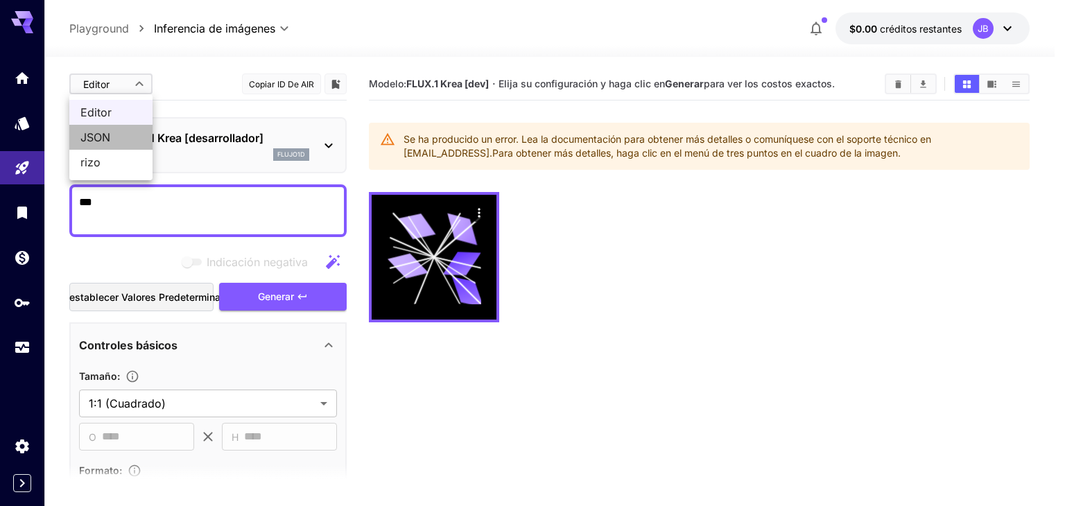
click at [116, 141] on span "JSON" at bounding box center [110, 137] width 61 height 17
type input "****"
